Goal: Task Accomplishment & Management: Use online tool/utility

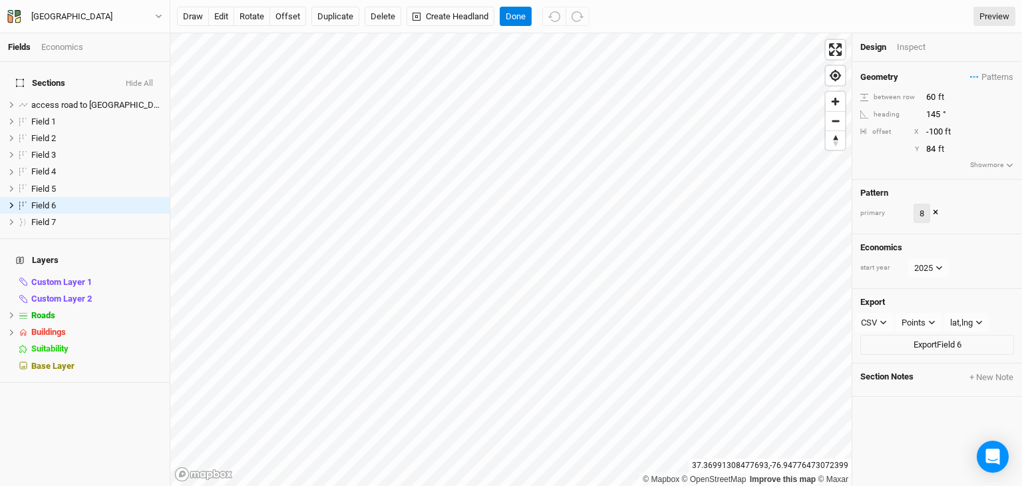
click at [926, 210] on button "8" at bounding box center [922, 214] width 17 height 20
drag, startPoint x: 929, startPoint y: 283, endPoint x: 973, endPoint y: 214, distance: 82.3
drag, startPoint x: 973, startPoint y: 214, endPoint x: 883, endPoint y: 158, distance: 106.0
click at [883, 158] on div "Geometry Patterns hm 3 view 8 view 4 view ＋ New in-row pattern between row 60 f…" at bounding box center [937, 121] width 170 height 118
drag, startPoint x: 921, startPoint y: 208, endPoint x: 936, endPoint y: 210, distance: 14.8
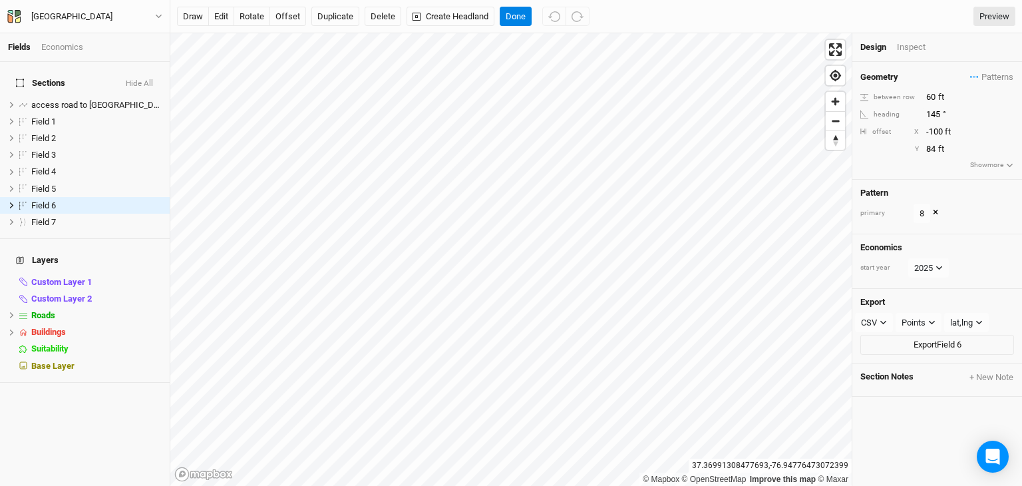
click at [936, 210] on button "×" at bounding box center [935, 213] width 5 height 15
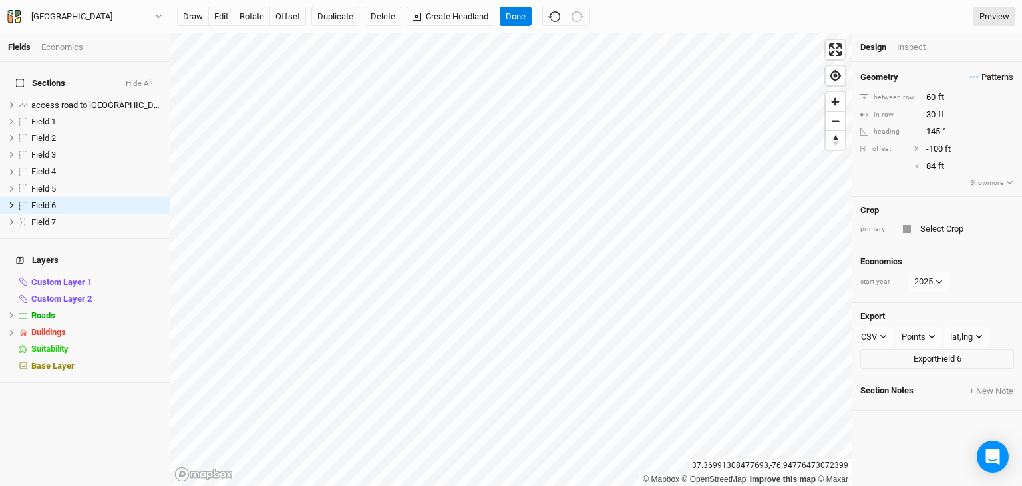
click at [970, 78] on icon "button" at bounding box center [974, 77] width 9 height 2
drag, startPoint x: 942, startPoint y: 143, endPoint x: 959, endPoint y: 142, distance: 17.3
click at [959, 142] on button "4" at bounding box center [947, 143] width 69 height 21
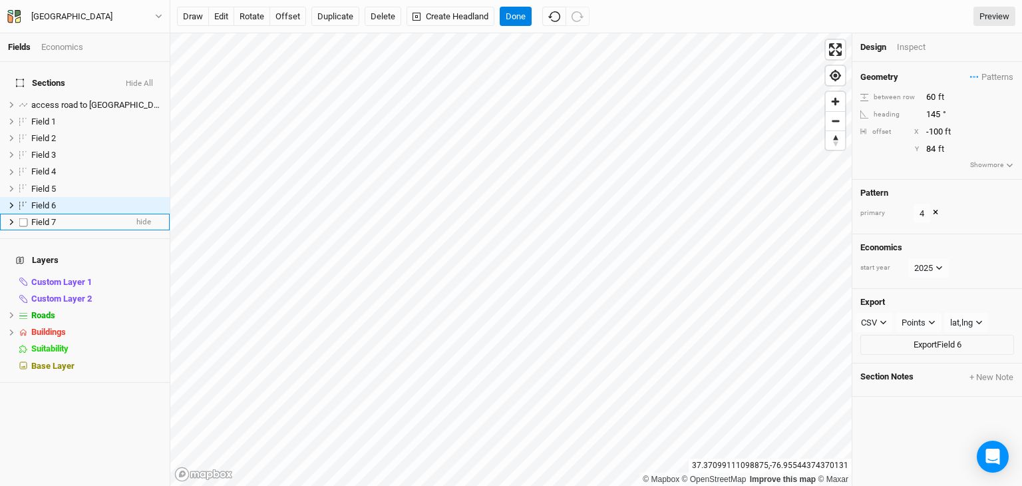
click at [76, 214] on li "Field 7 hide" at bounding box center [85, 222] width 170 height 17
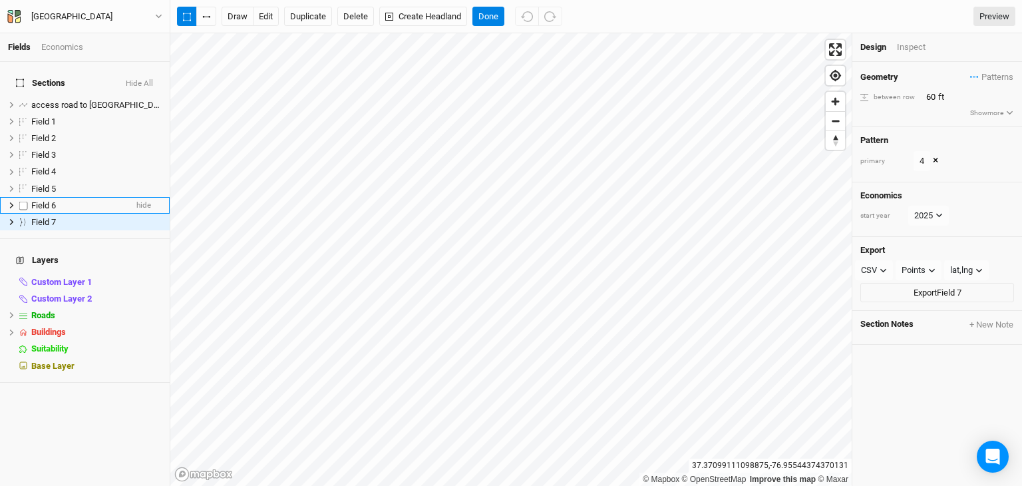
click at [71, 200] on div "Field 6" at bounding box center [78, 205] width 94 height 11
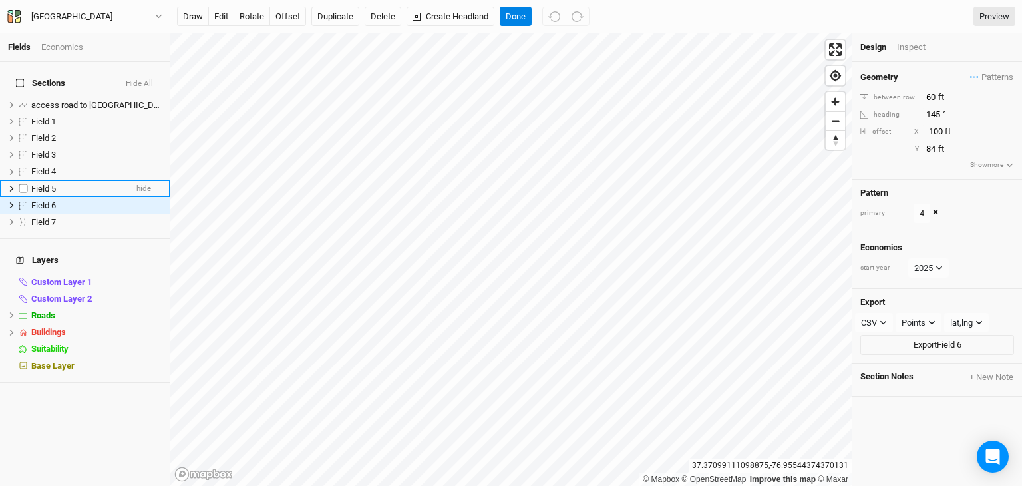
click at [71, 184] on div "Field 5" at bounding box center [78, 189] width 94 height 11
click at [69, 166] on div "Field 4" at bounding box center [78, 171] width 94 height 11
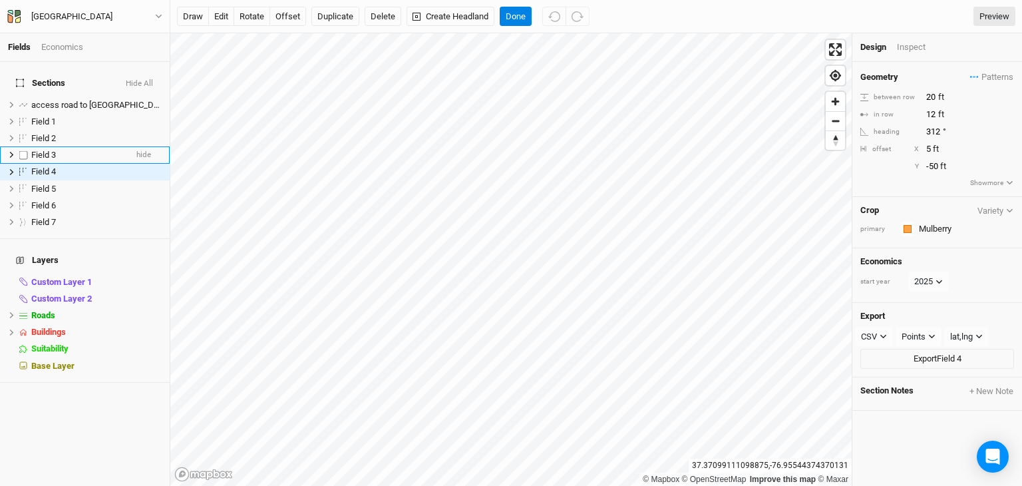
click at [69, 150] on div "Field 3" at bounding box center [78, 155] width 94 height 11
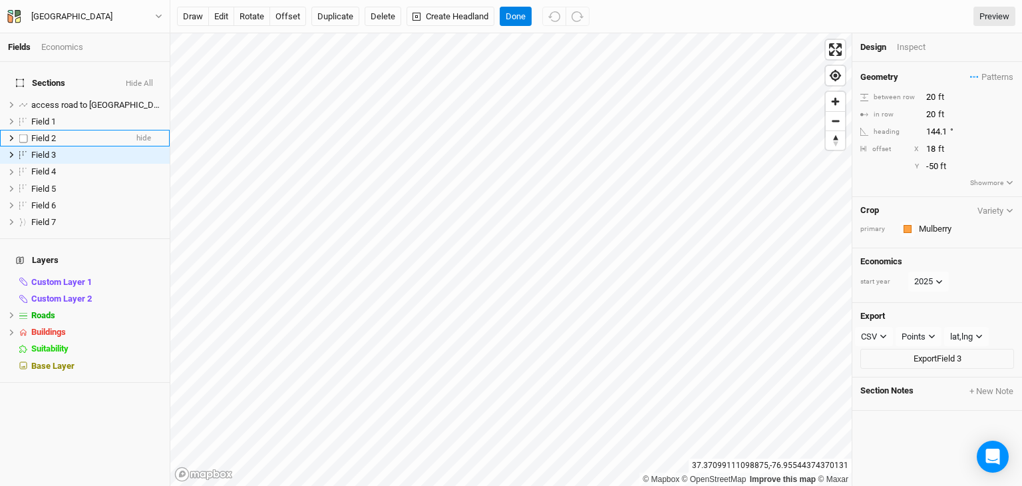
click at [69, 133] on div "Field 2" at bounding box center [78, 138] width 94 height 11
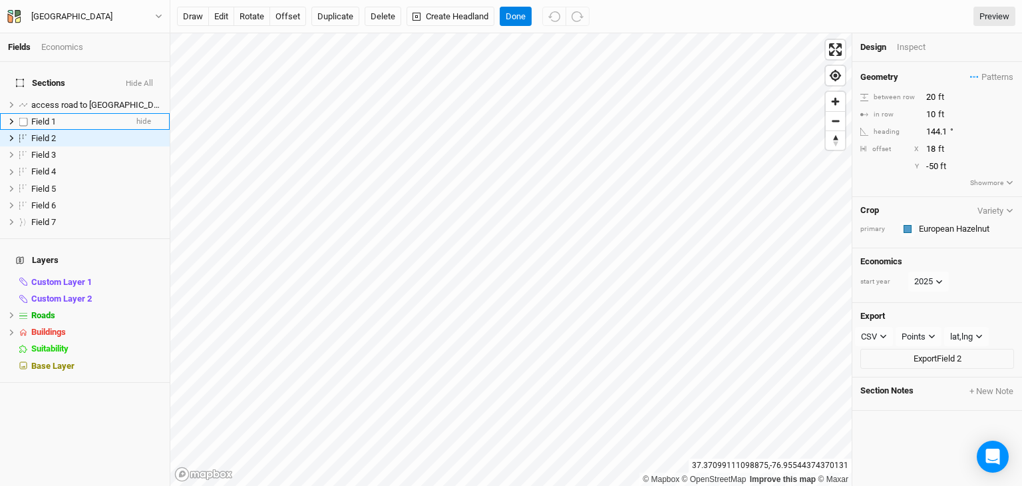
click at [61, 116] on div "Field 1" at bounding box center [78, 121] width 94 height 11
click at [518, 17] on button "Done" at bounding box center [516, 17] width 32 height 20
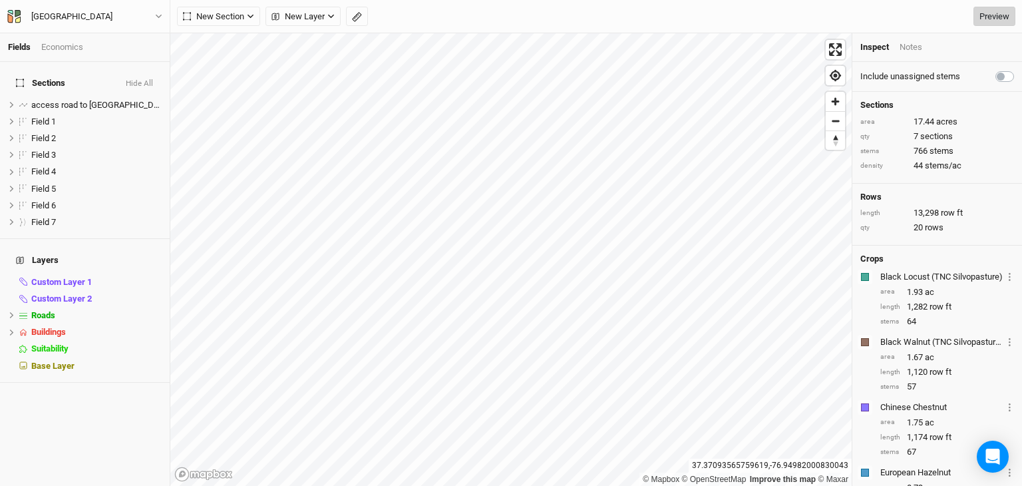
click at [1001, 17] on link "Preview" at bounding box center [994, 17] width 42 height 20
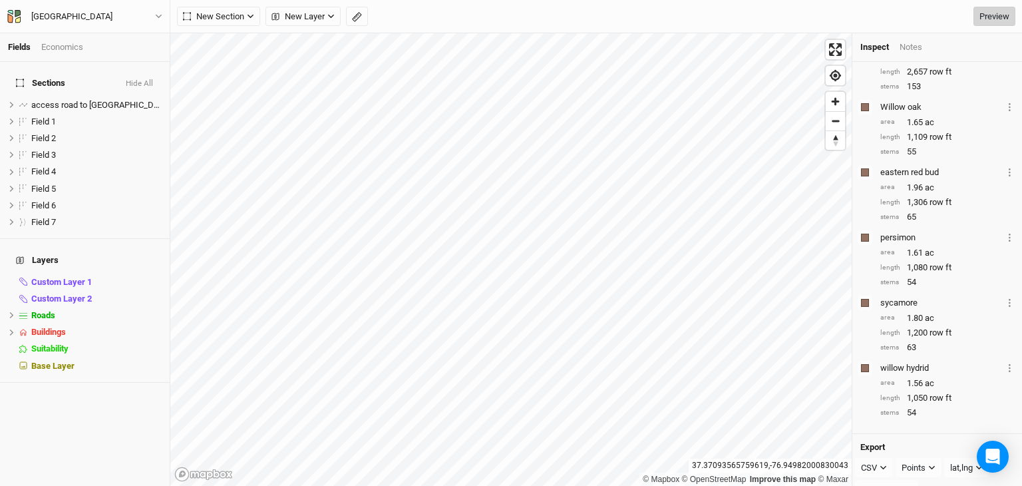
scroll to position [496, 0]
click at [997, 19] on link "Preview" at bounding box center [994, 17] width 42 height 20
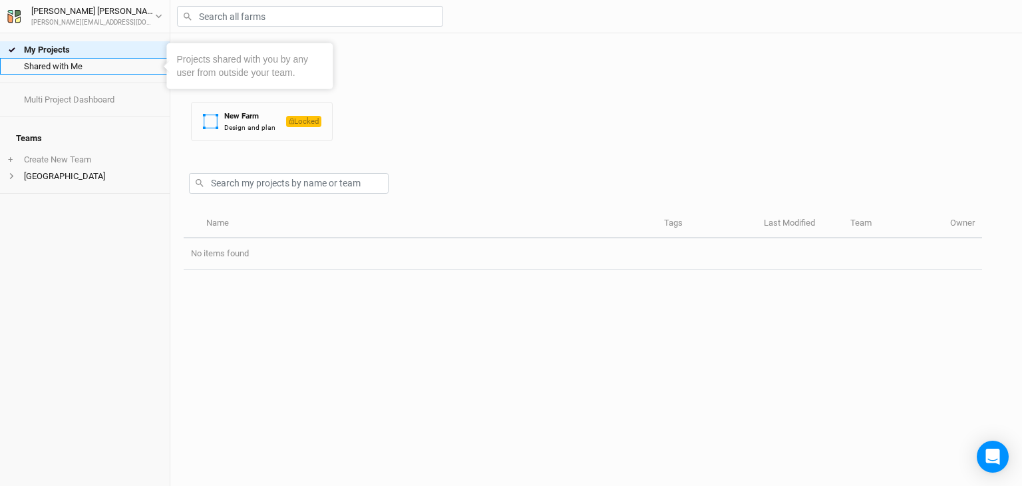
click at [47, 65] on link "Shared with Me" at bounding box center [85, 66] width 170 height 17
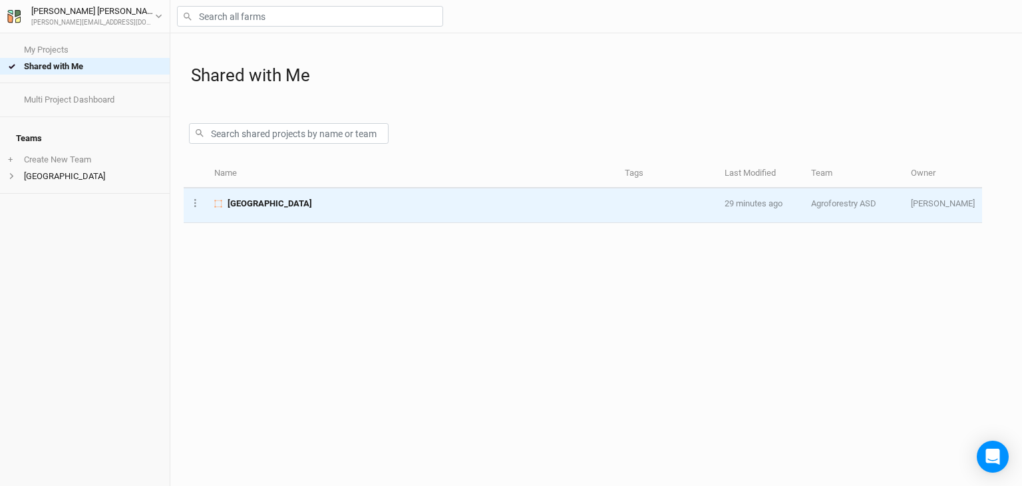
click at [263, 201] on span "[GEOGRAPHIC_DATA]" at bounding box center [270, 204] width 85 height 12
